Goal: Use online tool/utility: Utilize a website feature to perform a specific function

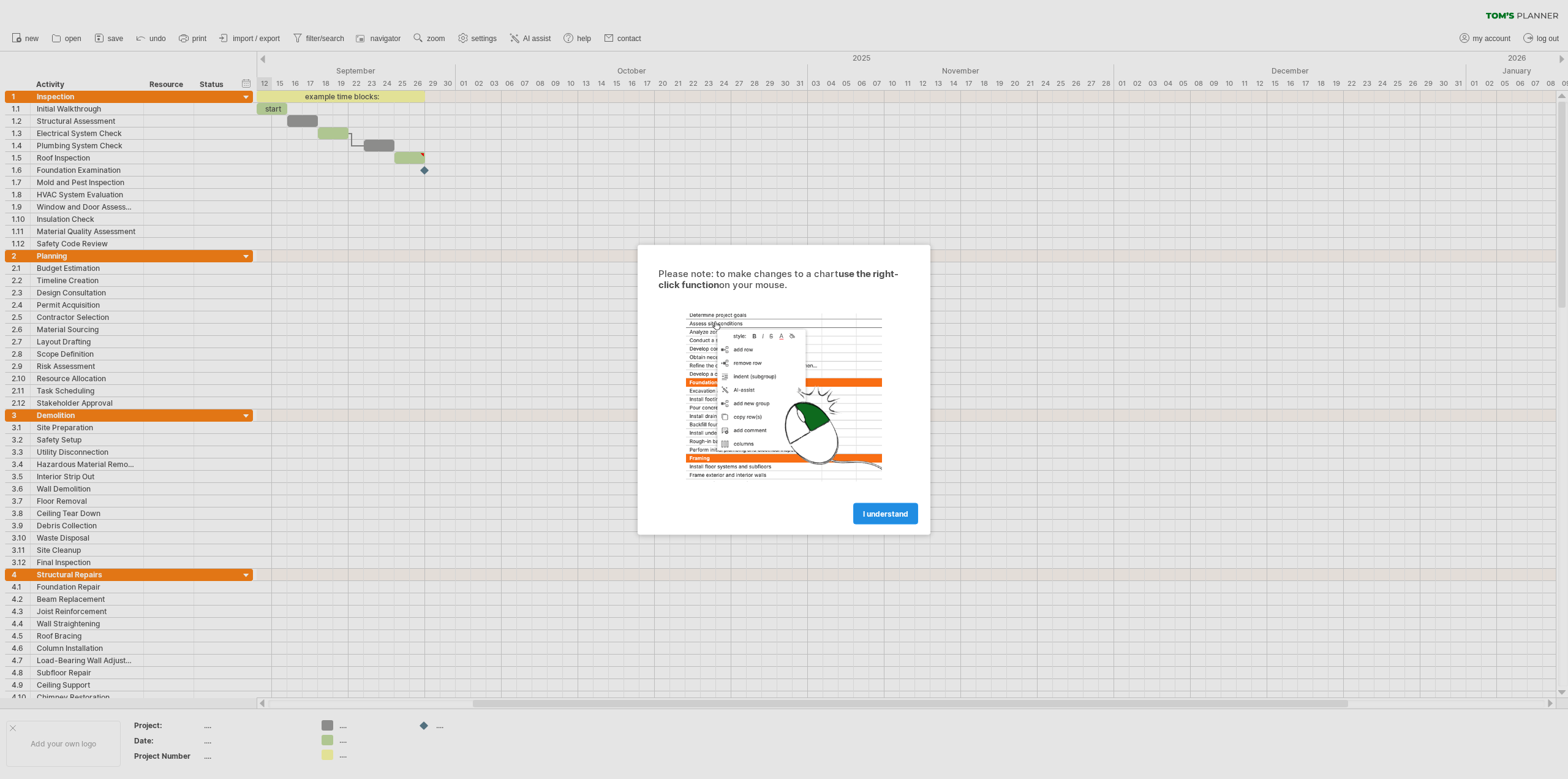
click at [885, 514] on span "I understand" at bounding box center [885, 513] width 45 height 9
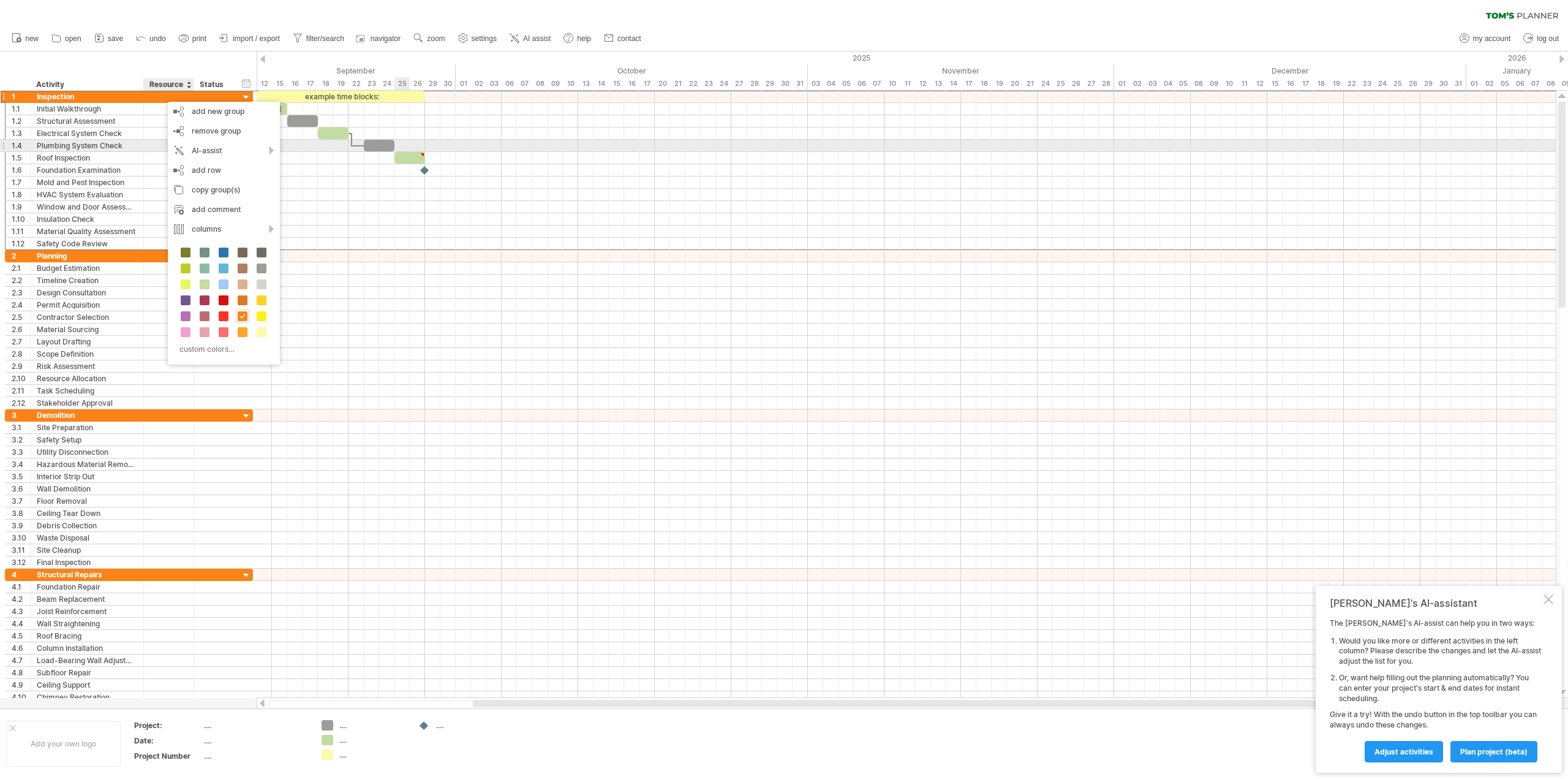
click at [406, 144] on div at bounding box center [906, 146] width 1299 height 12
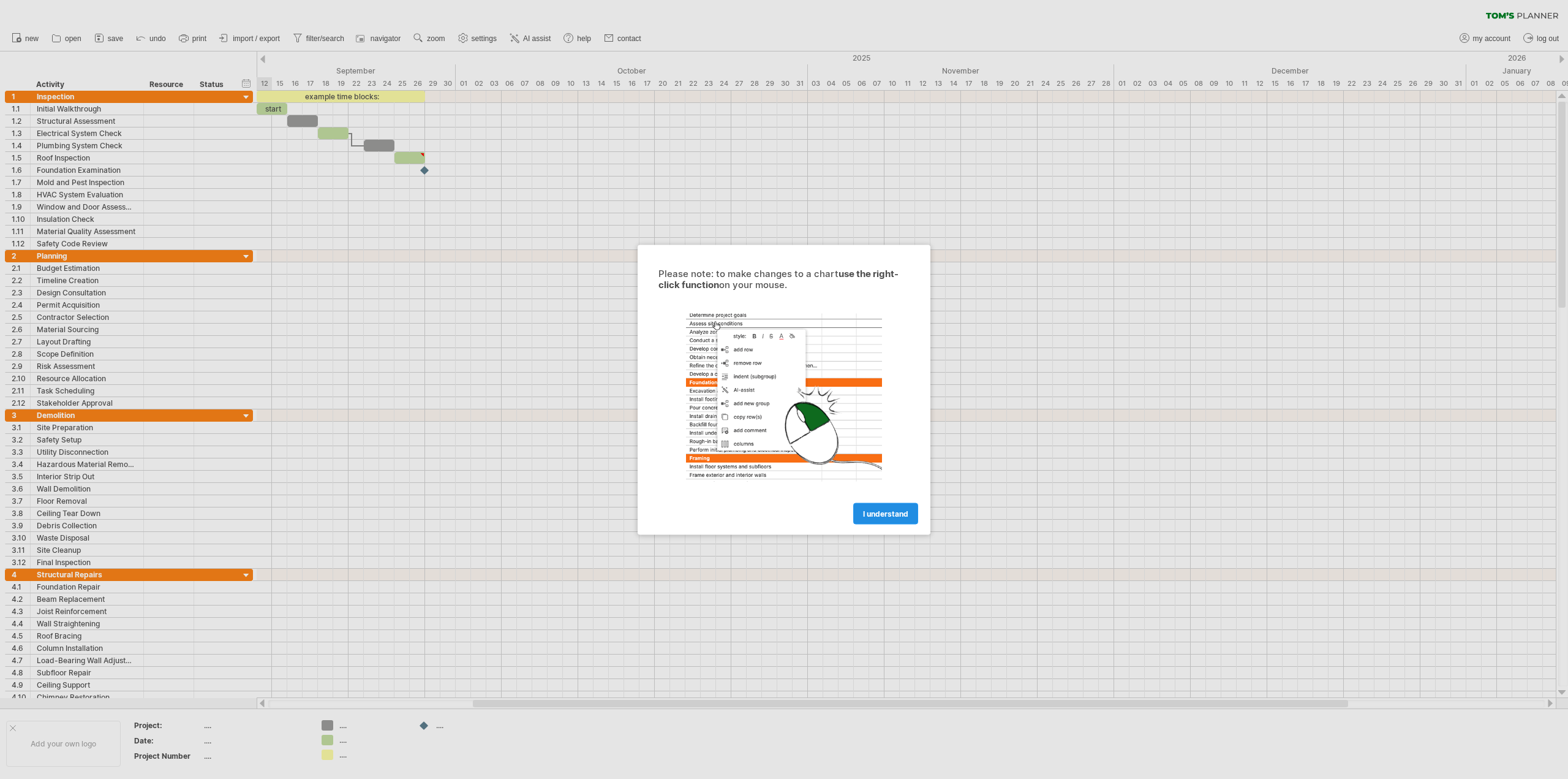
click at [879, 504] on link "I understand" at bounding box center [885, 513] width 65 height 21
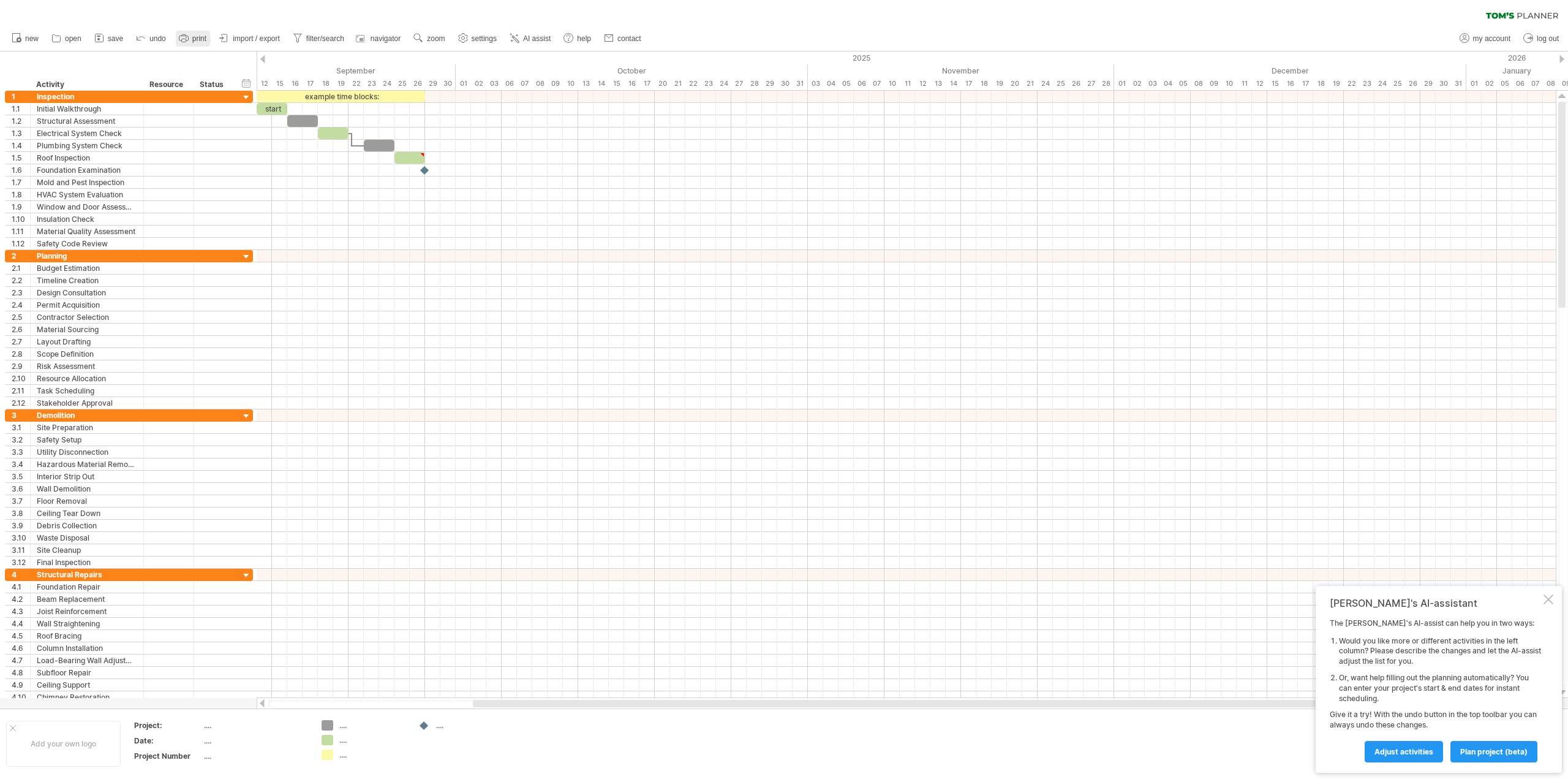
click at [201, 41] on span "print" at bounding box center [199, 39] width 14 height 9
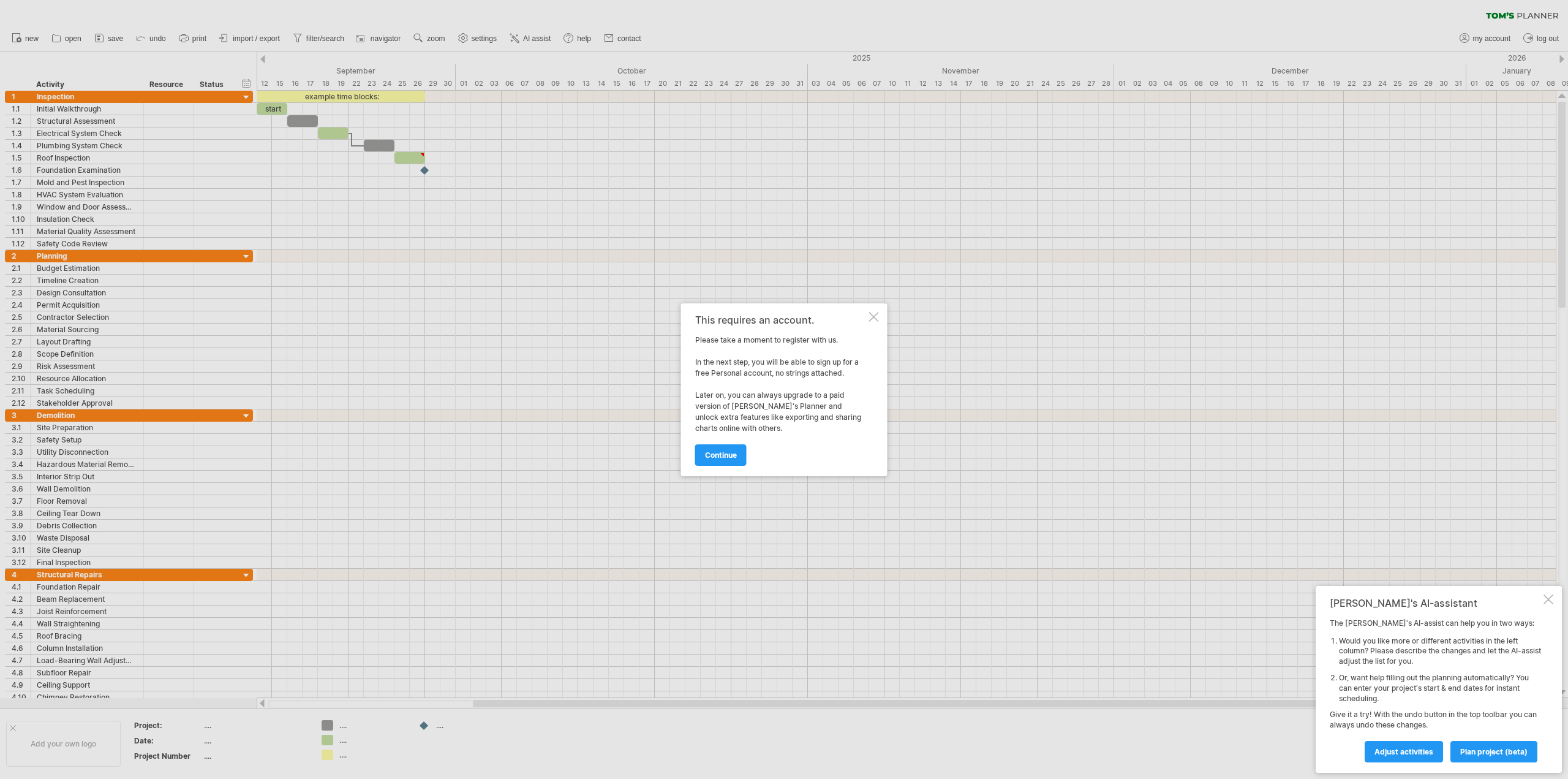
click at [874, 318] on div at bounding box center [873, 316] width 10 height 10
